Goal: Navigation & Orientation: Find specific page/section

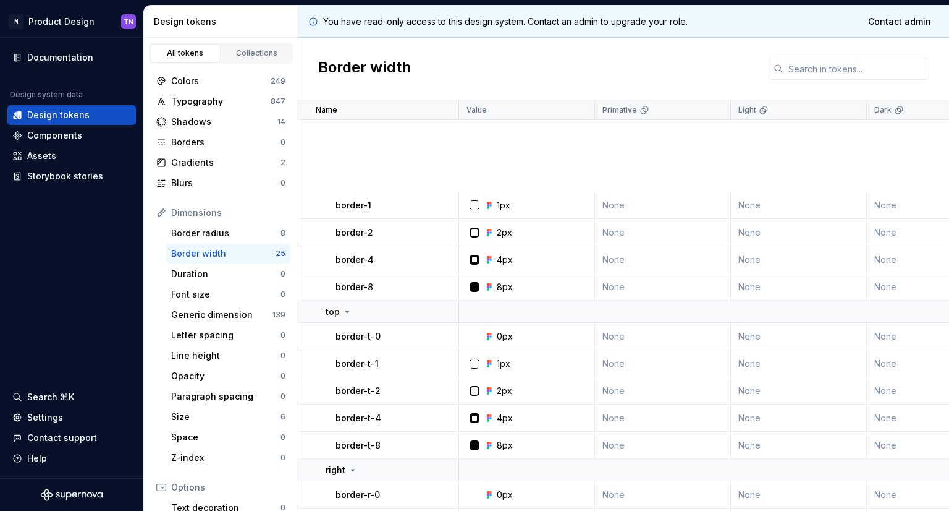
scroll to position [339, 0]
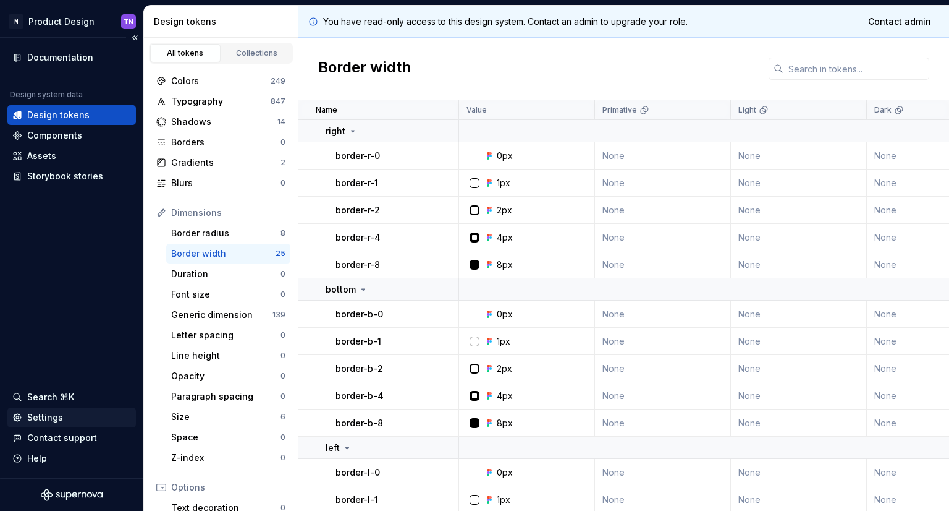
click at [30, 418] on div "Settings" at bounding box center [45, 417] width 36 height 12
click at [69, 414] on div "Settings" at bounding box center [71, 417] width 119 height 12
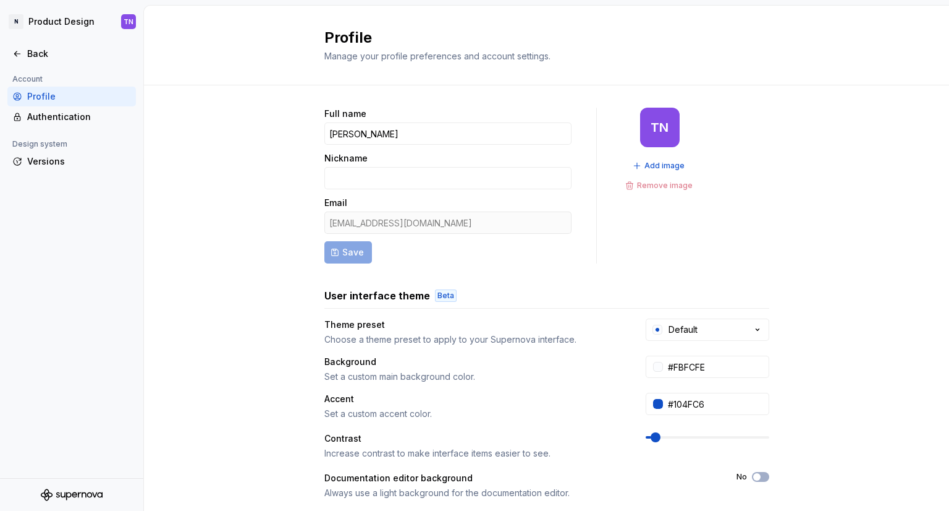
click at [864, 210] on div "Full name [PERSON_NAME] Nickname Email [EMAIL_ADDRESS][DOMAIN_NAME] Save TN Add…" at bounding box center [546, 396] width 805 height 623
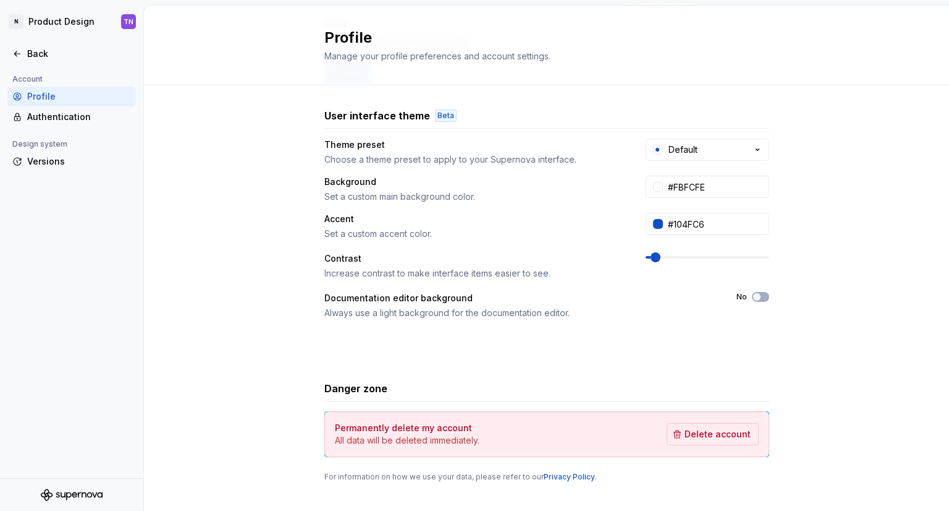
scroll to position [179, 0]
click at [12, 55] on div "Back" at bounding box center [71, 54] width 129 height 20
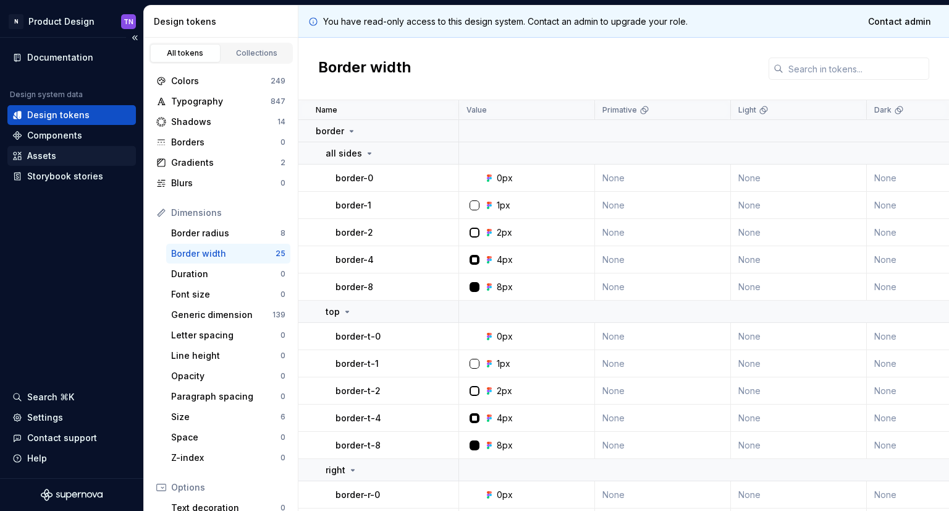
click at [86, 164] on div "Assets" at bounding box center [71, 156] width 129 height 20
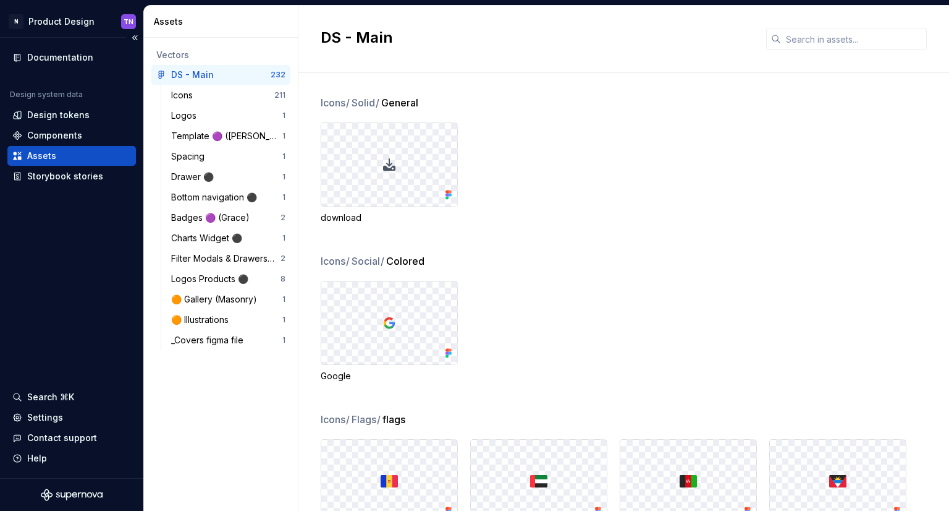
click at [83, 296] on div "Documentation Design system data Design tokens Components Assets Storybook stor…" at bounding box center [71, 258] width 143 height 440
click at [71, 117] on div "Design tokens" at bounding box center [58, 115] width 62 height 12
